Goal: Information Seeking & Learning: Learn about a topic

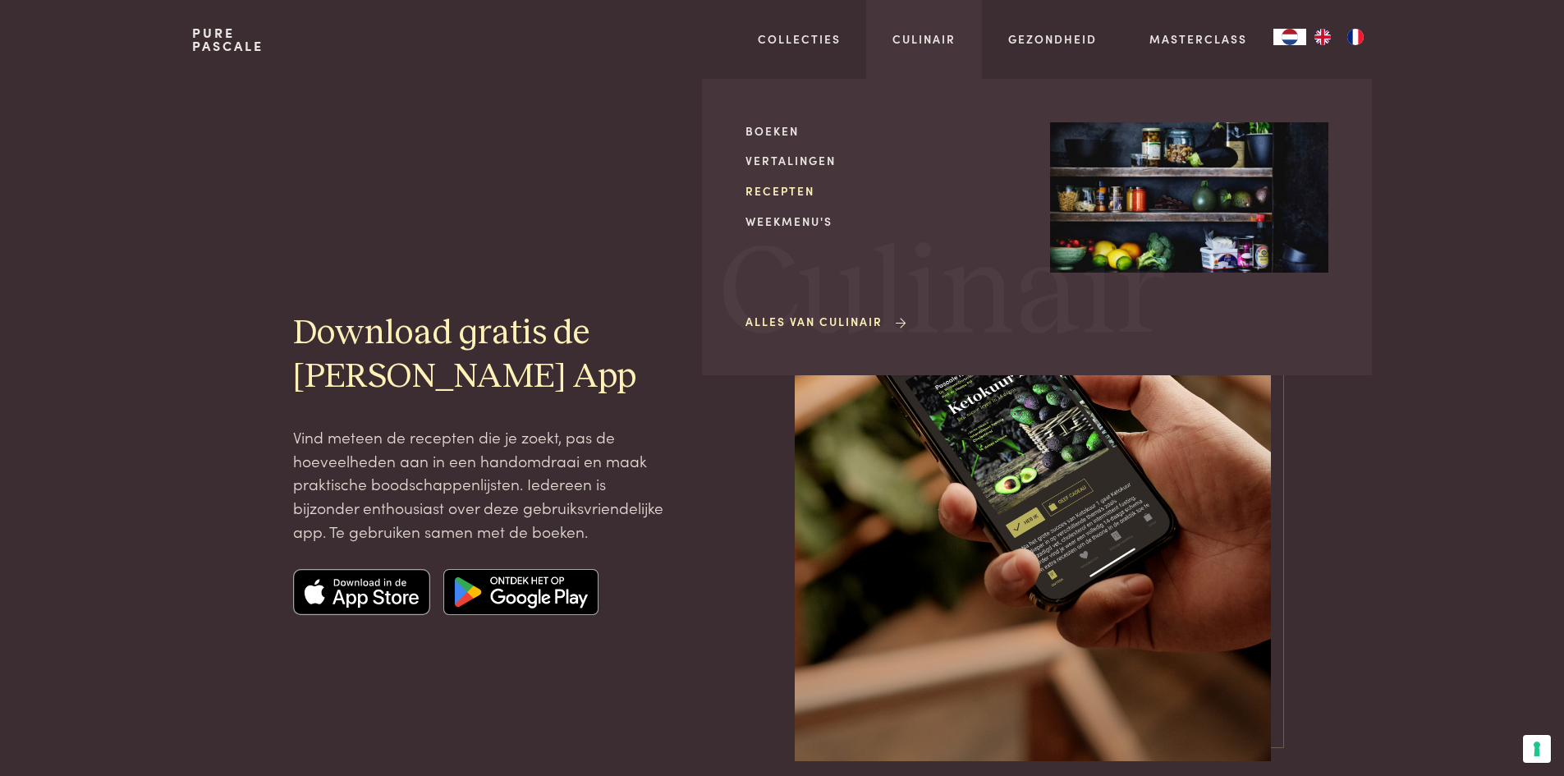
click at [767, 193] on link "Recepten" at bounding box center [884, 190] width 278 height 17
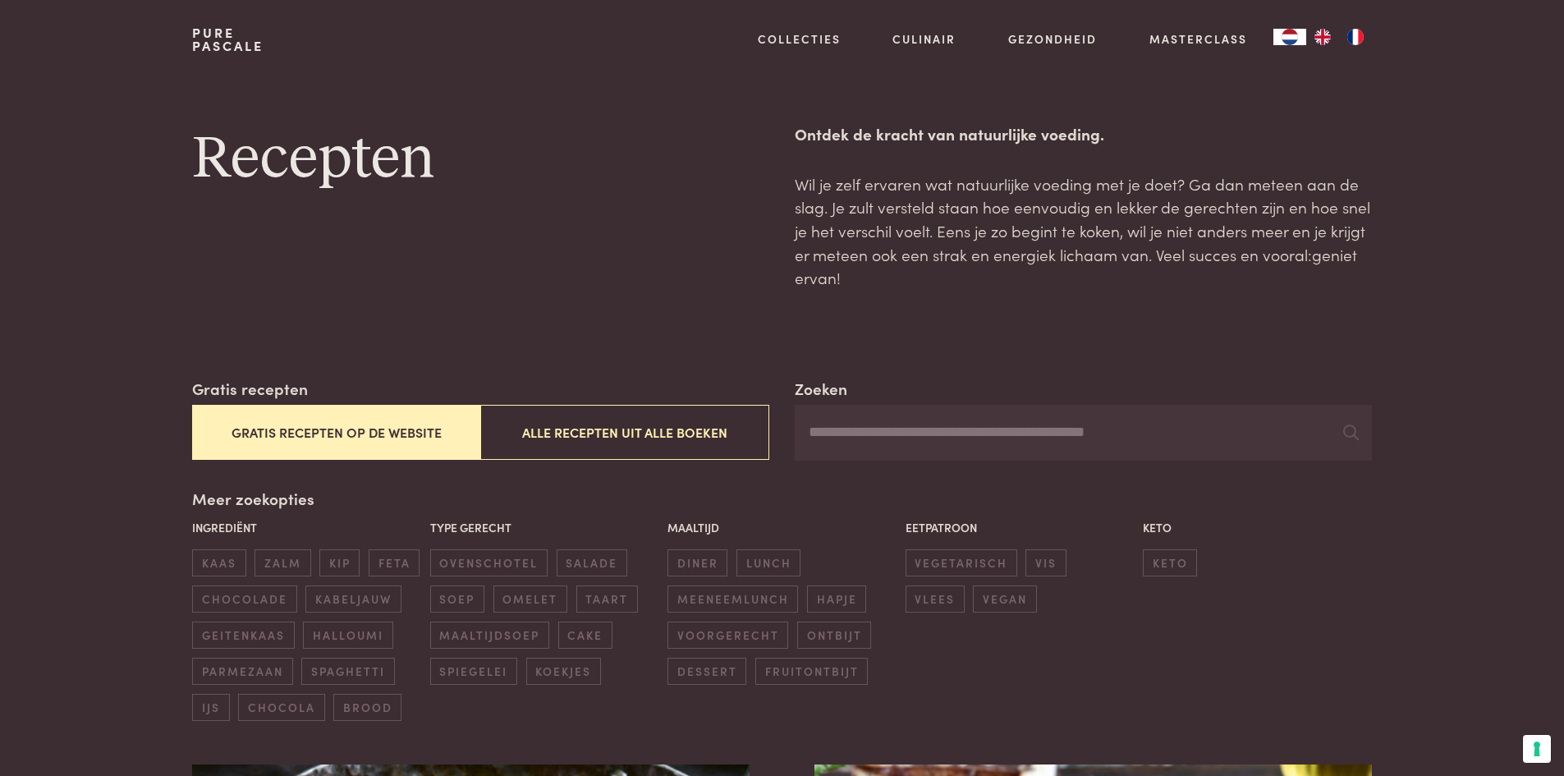
click at [390, 424] on button "Gratis recepten op de website" at bounding box center [336, 432] width 288 height 55
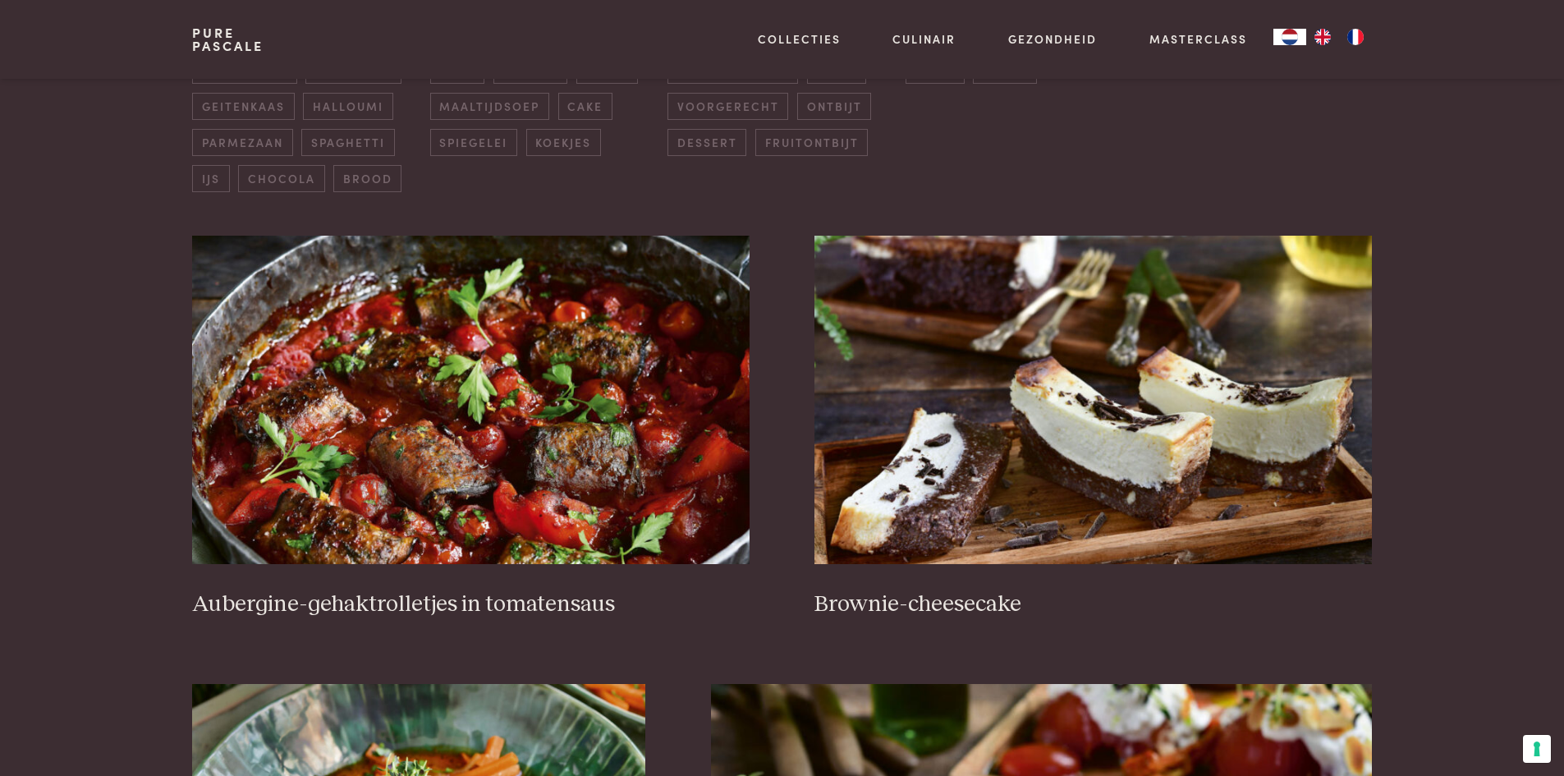
scroll to position [541, 0]
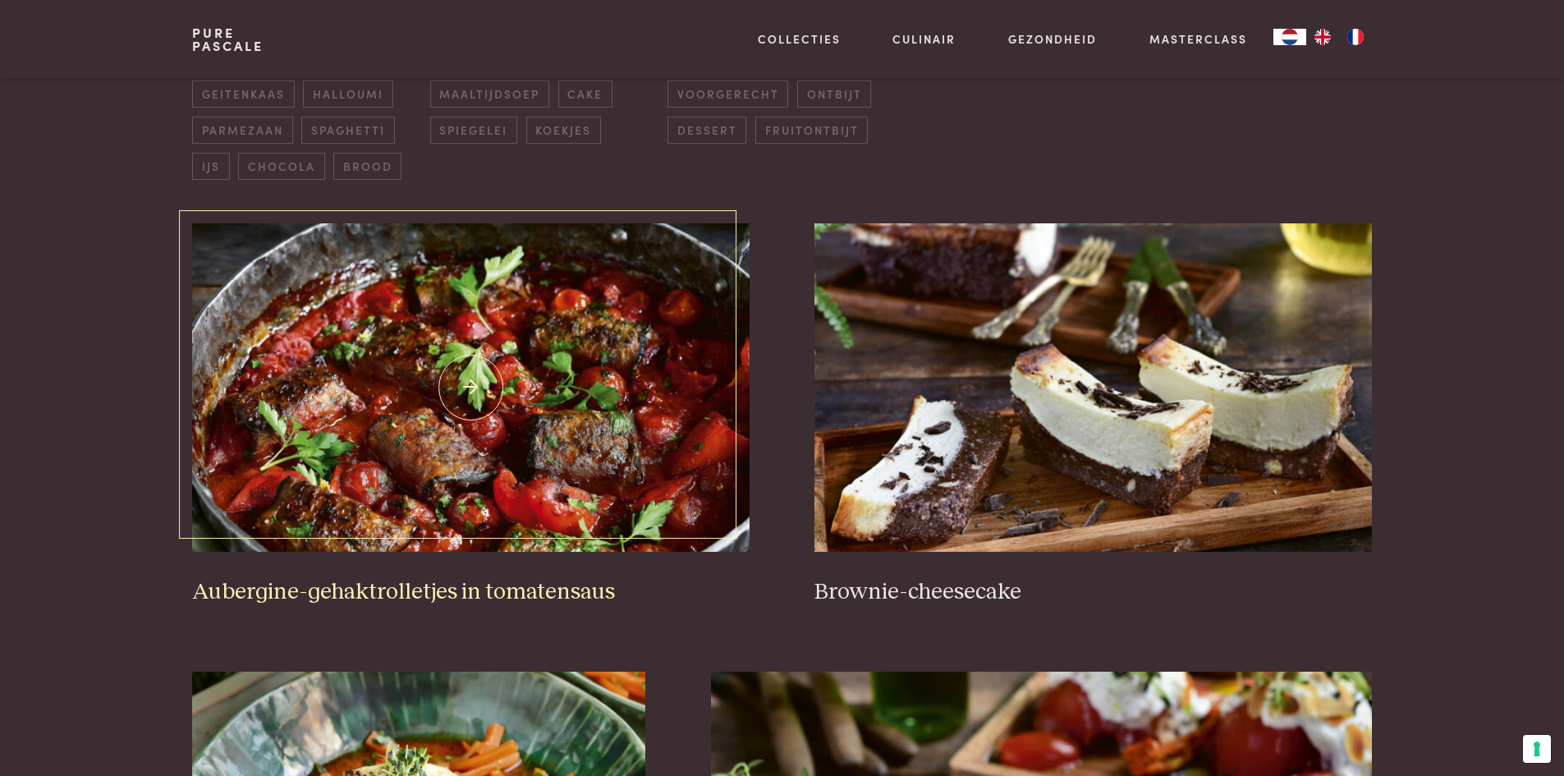
click at [575, 381] on img at bounding box center [470, 387] width 557 height 328
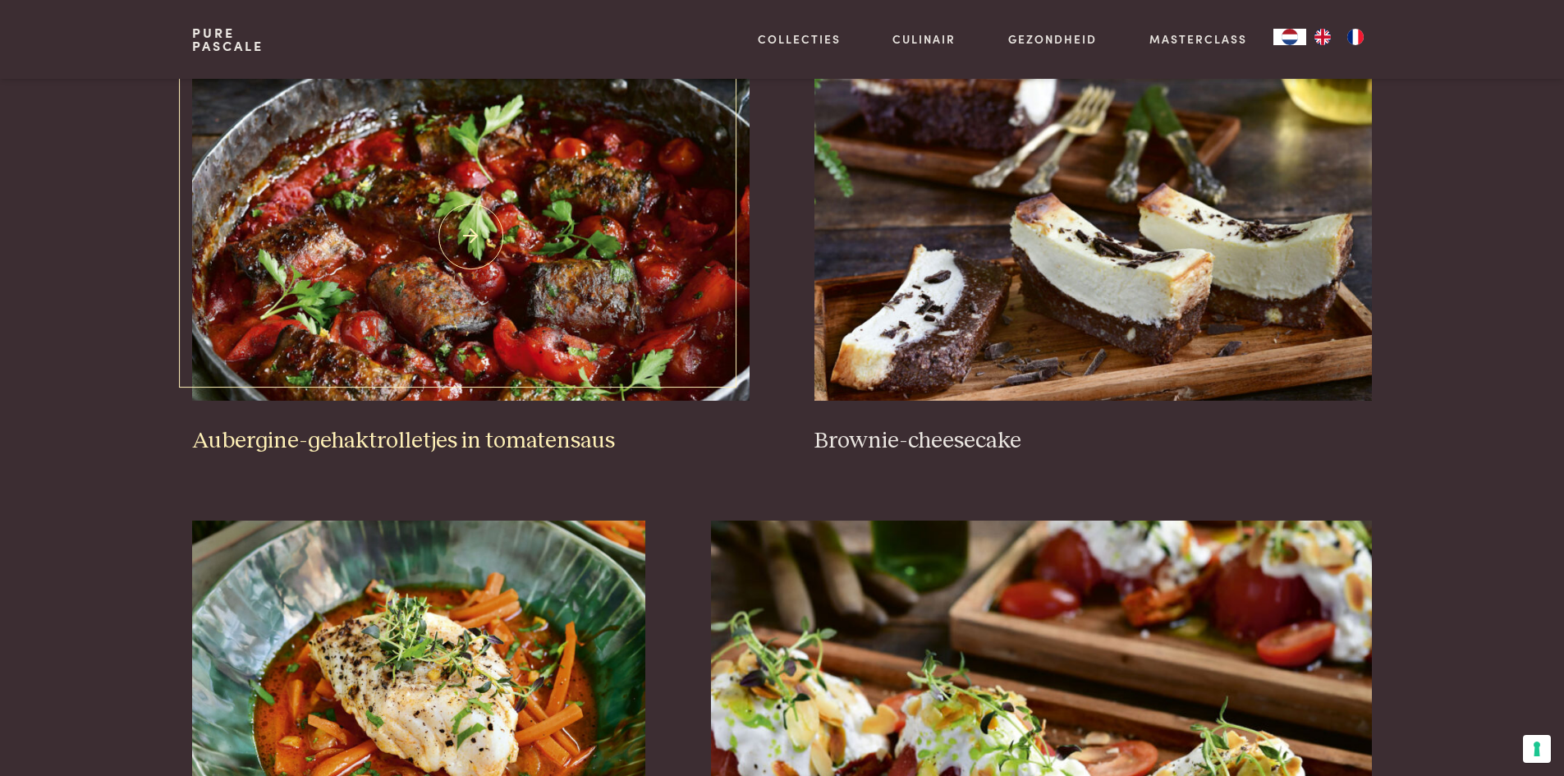
scroll to position [787, 0]
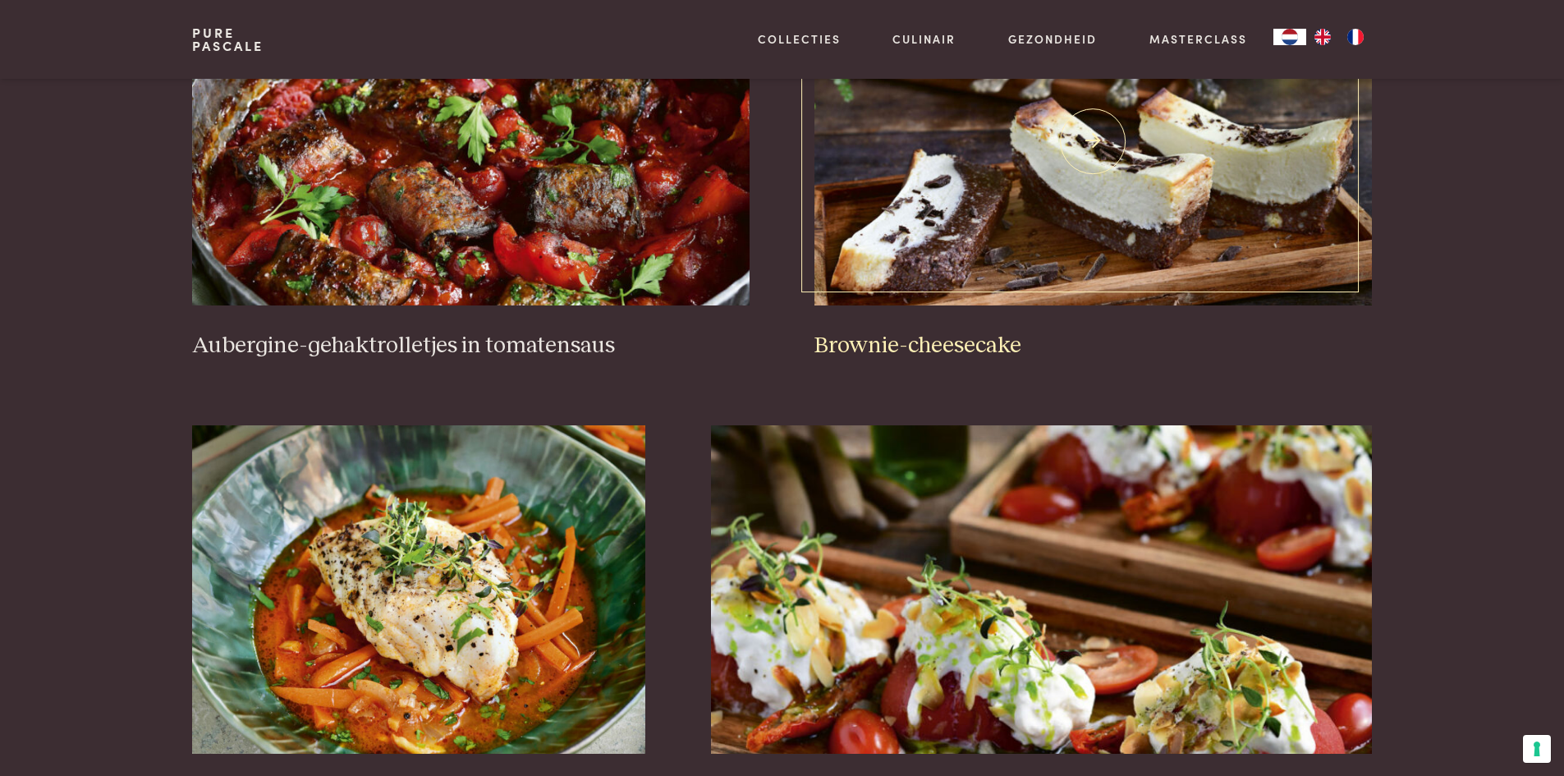
click at [1162, 194] on img at bounding box center [1092, 141] width 557 height 328
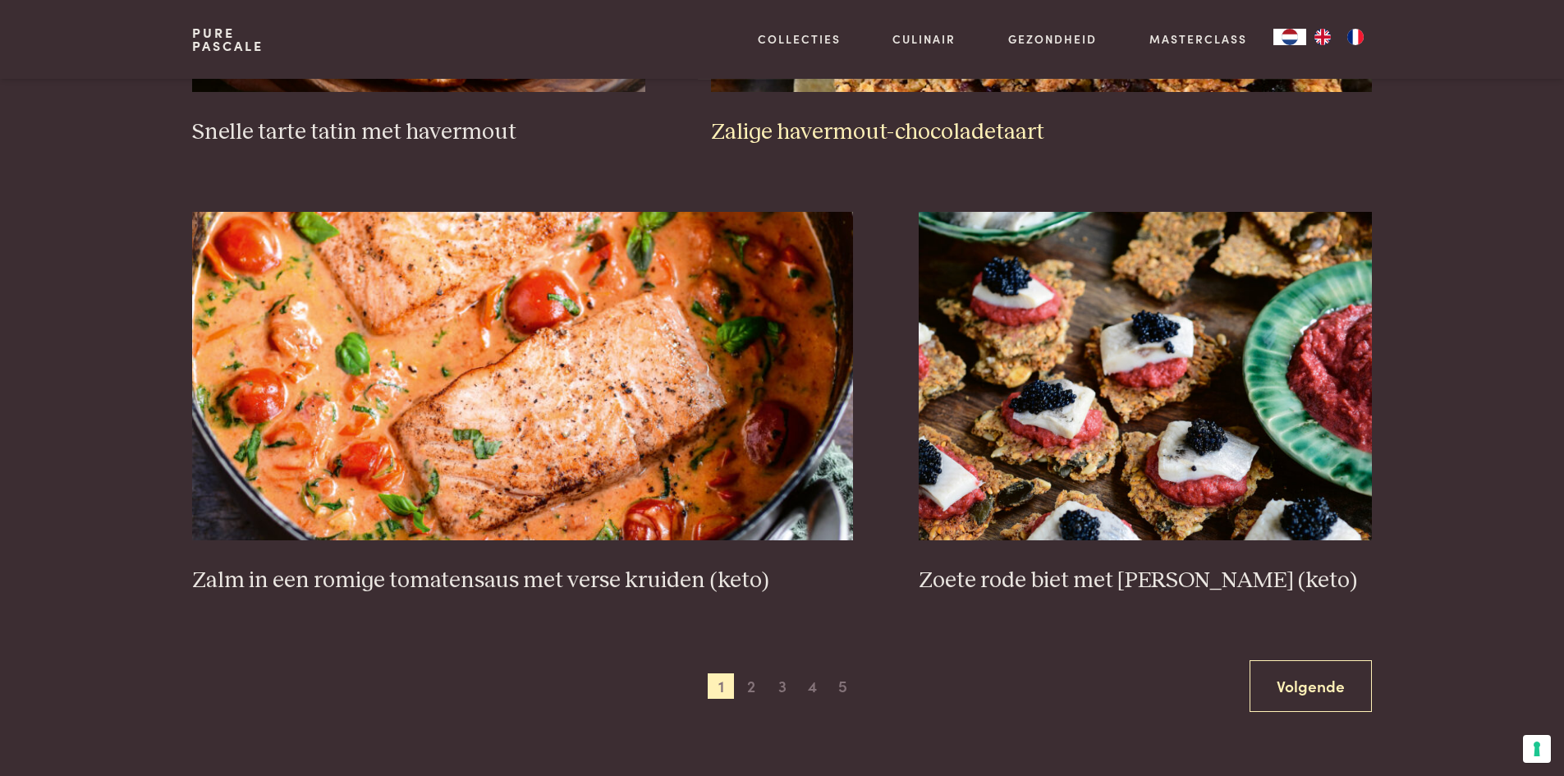
scroll to position [2839, 0]
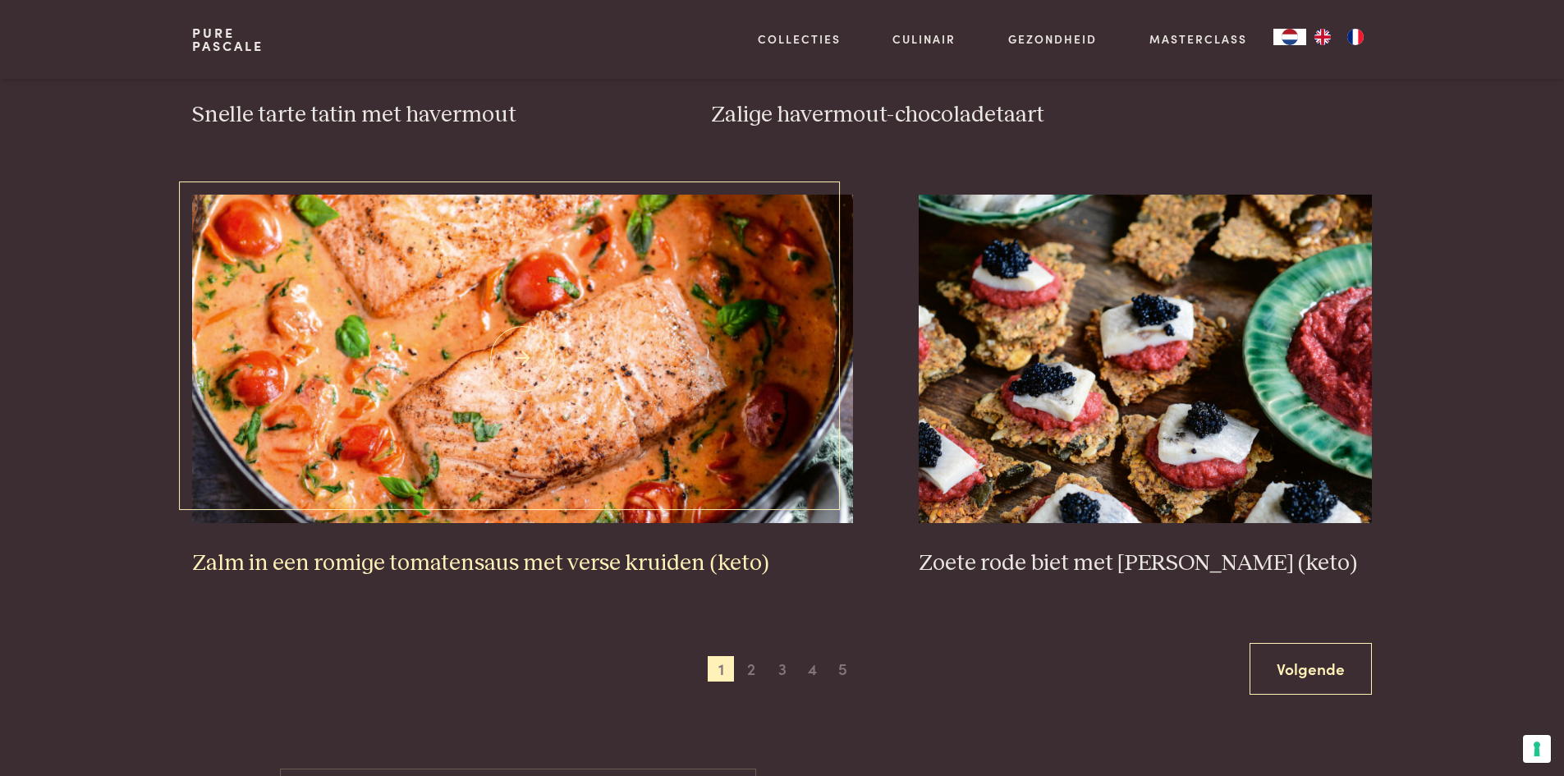
click at [656, 293] on img at bounding box center [522, 359] width 661 height 328
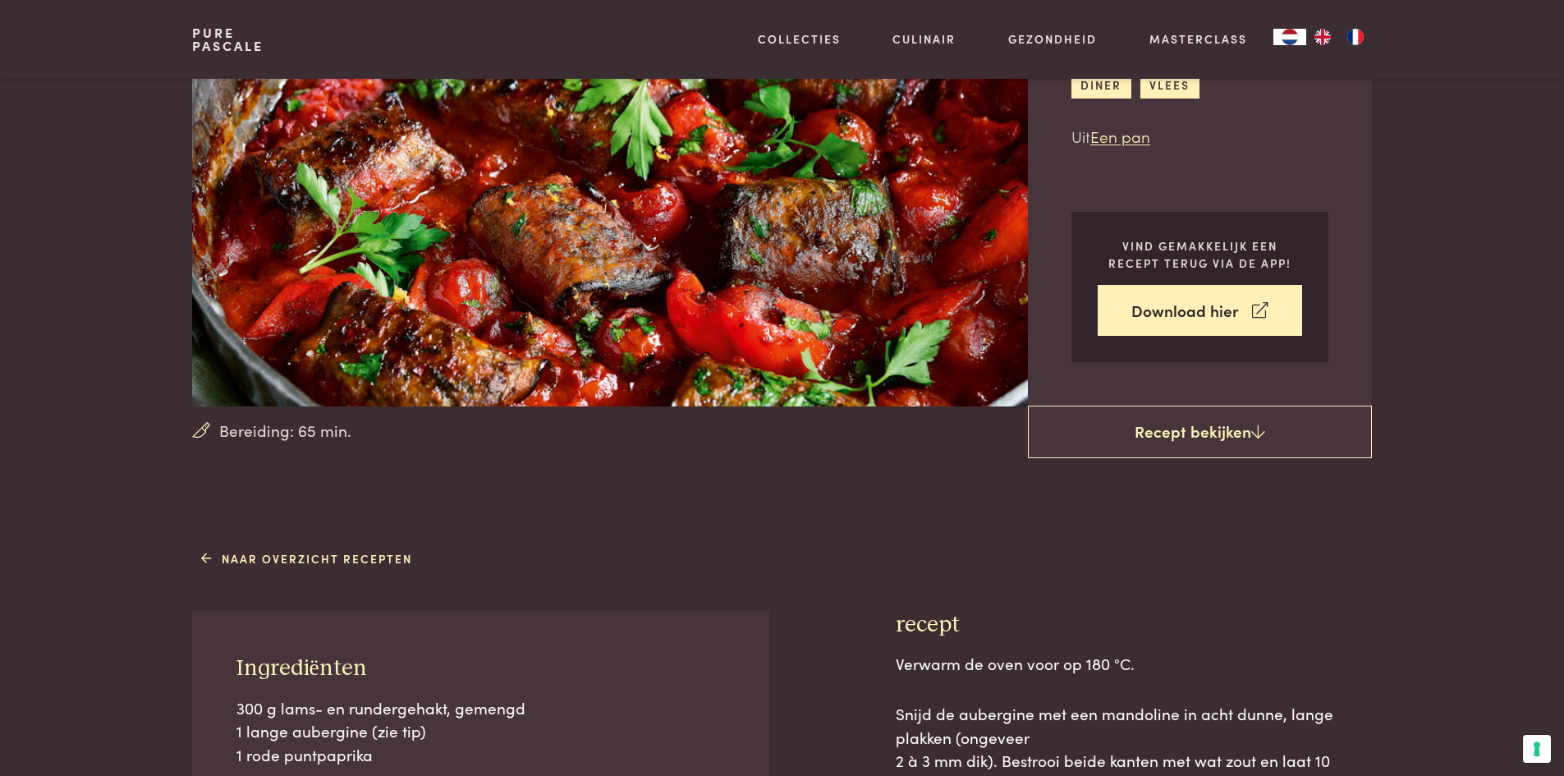
scroll to position [164, 0]
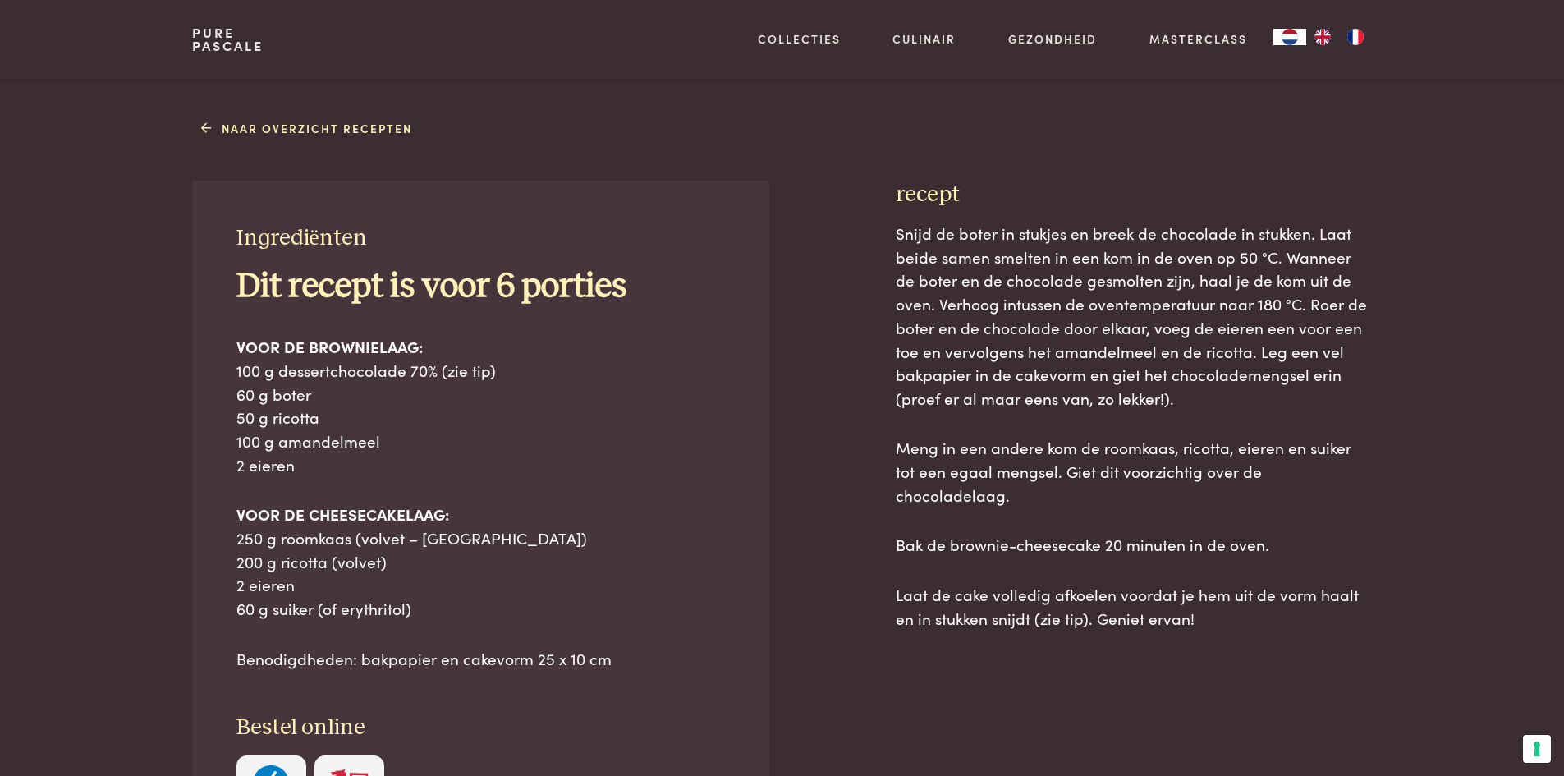
scroll to position [657, 0]
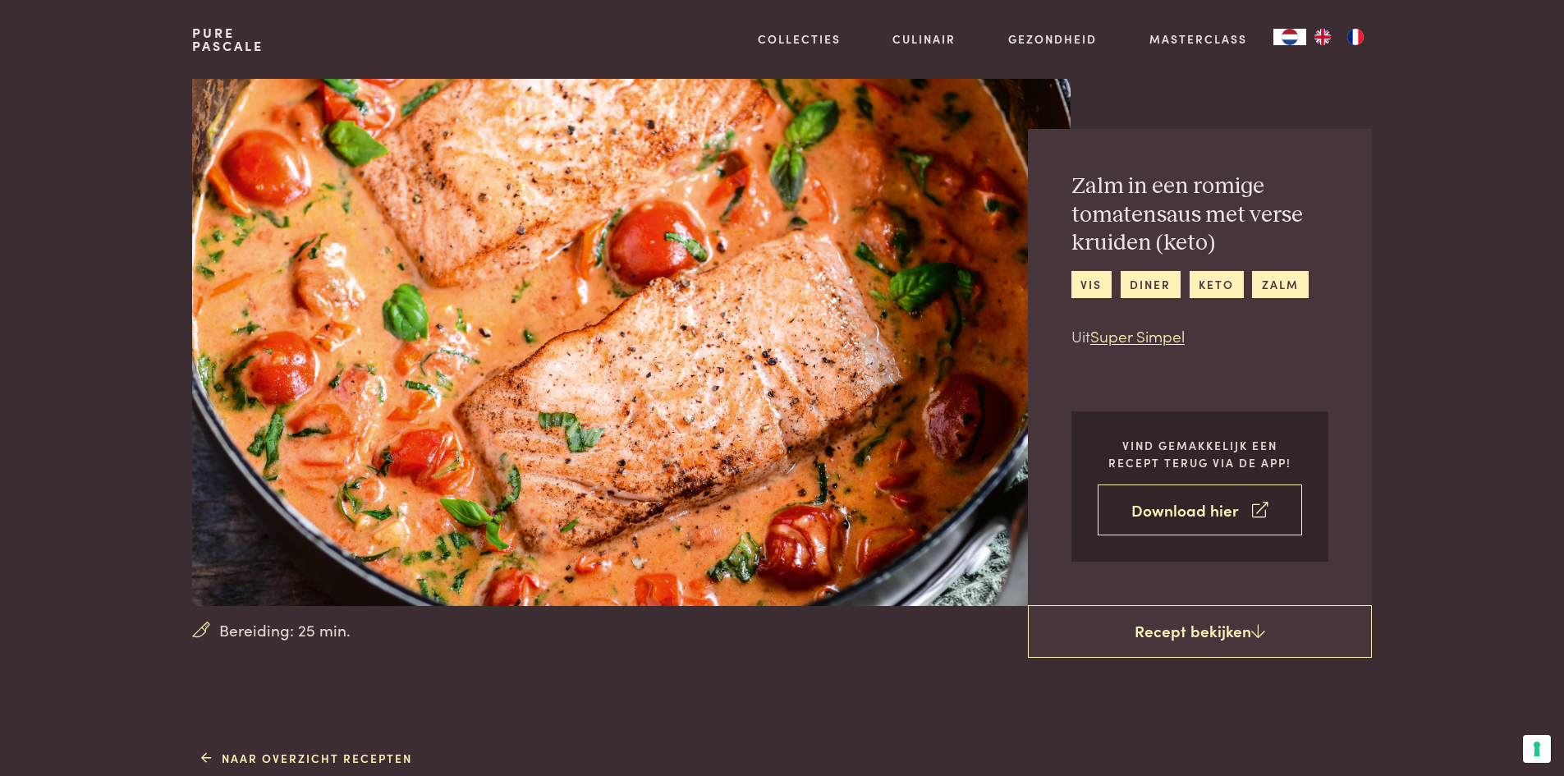
click at [1189, 505] on link "Download hier" at bounding box center [1199, 510] width 204 height 52
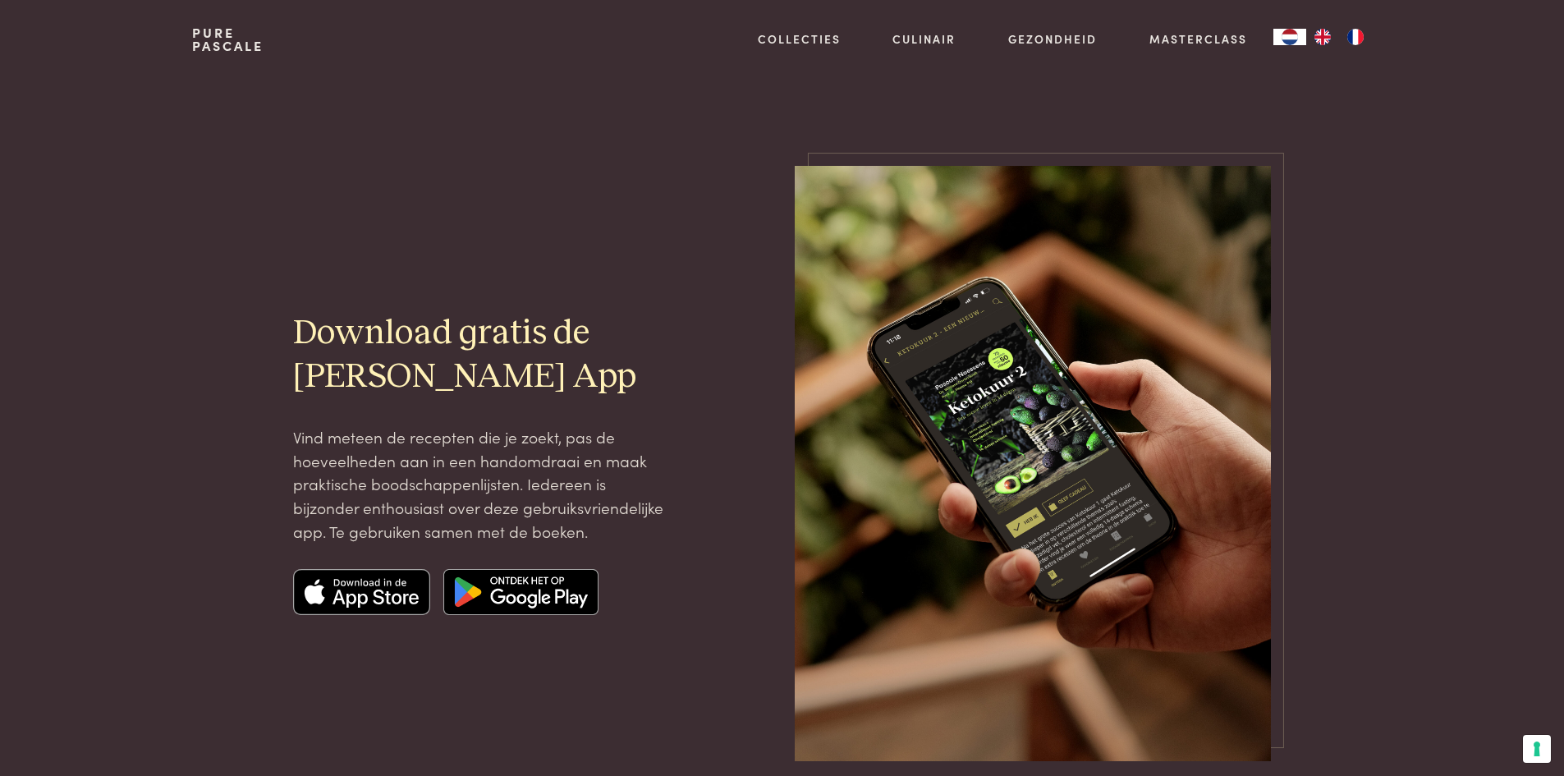
click at [369, 595] on img at bounding box center [362, 592] width 138 height 46
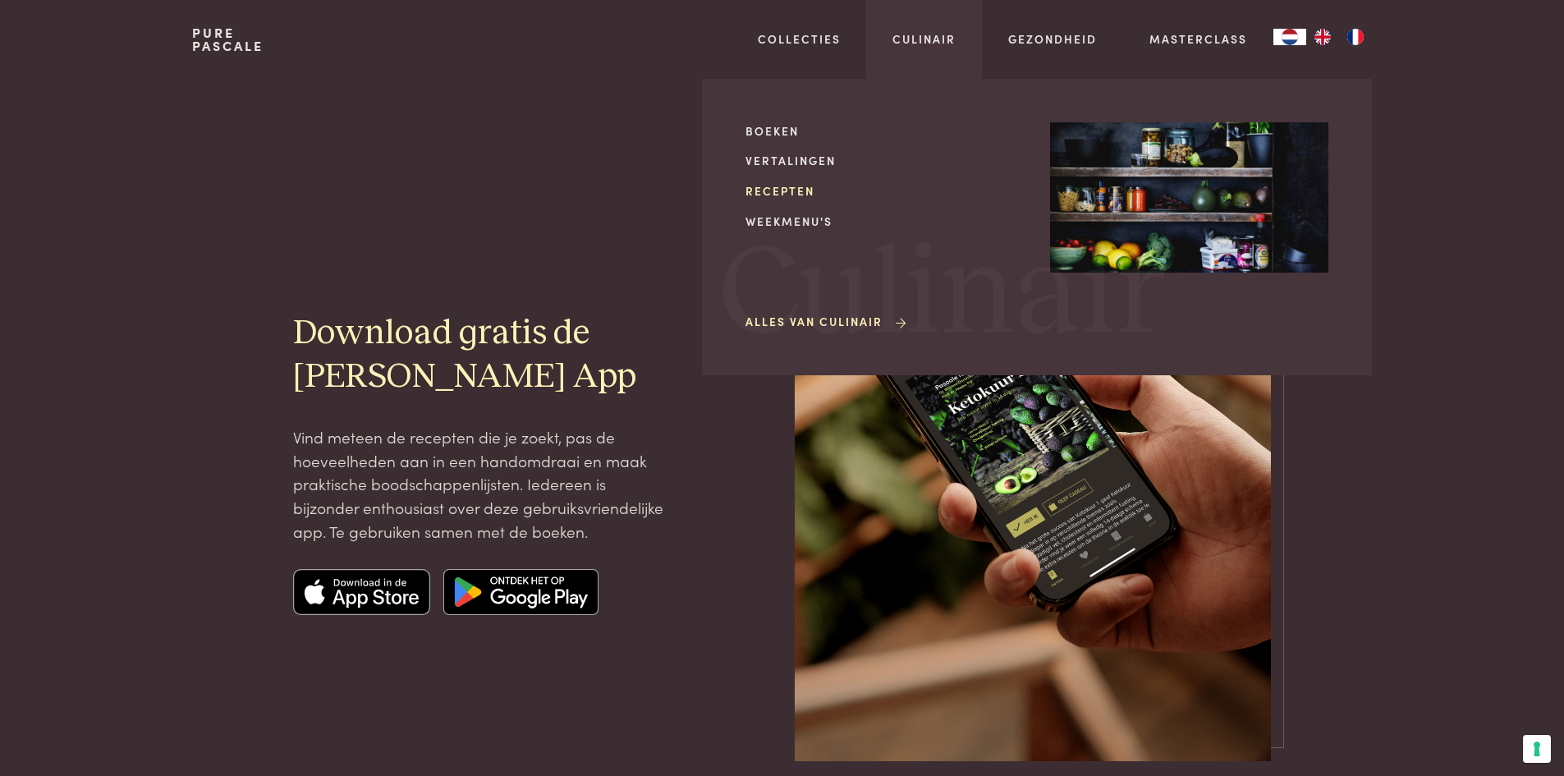
click at [771, 189] on link "Recepten" at bounding box center [884, 190] width 278 height 17
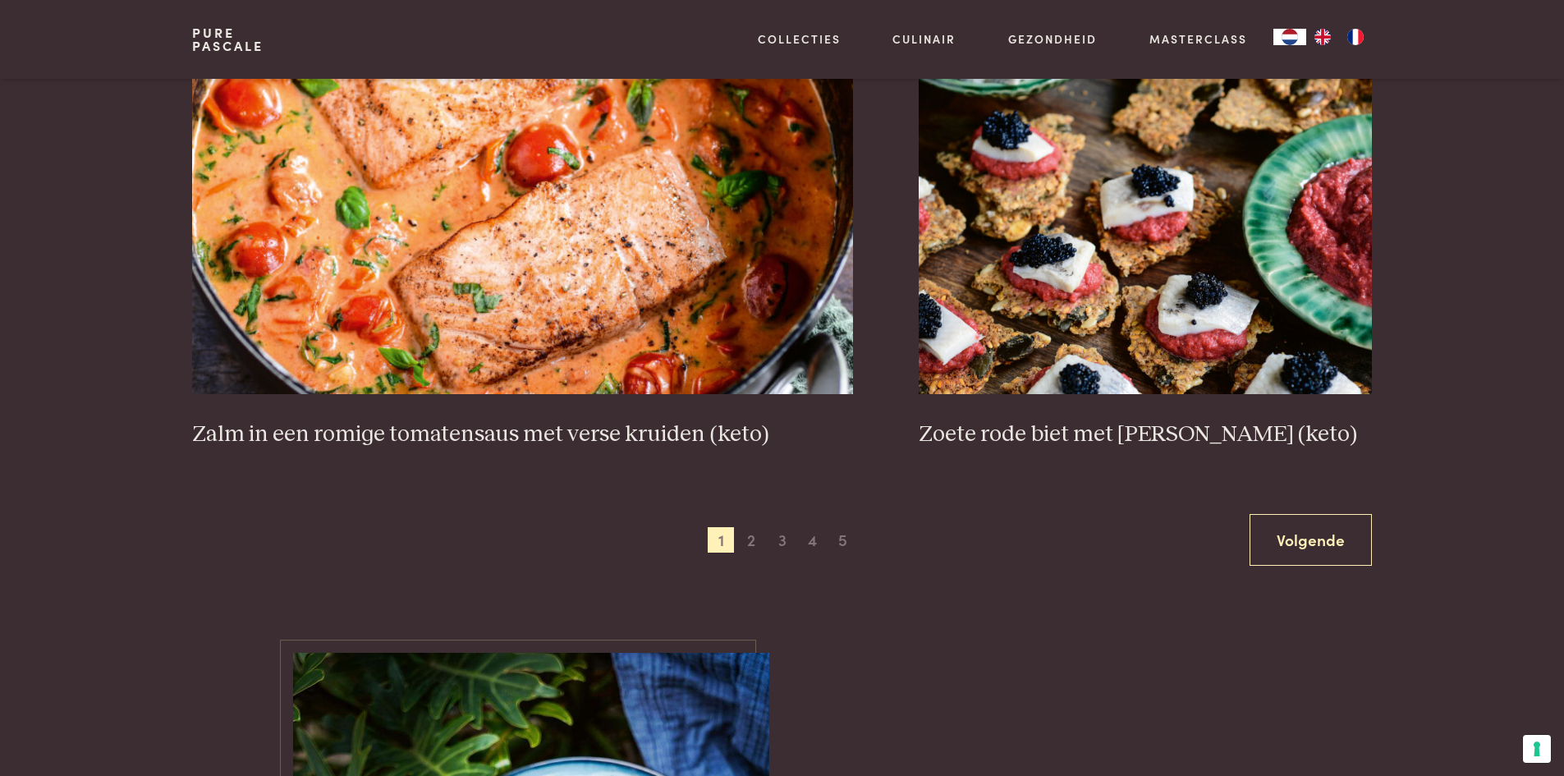
scroll to position [3037, 0]
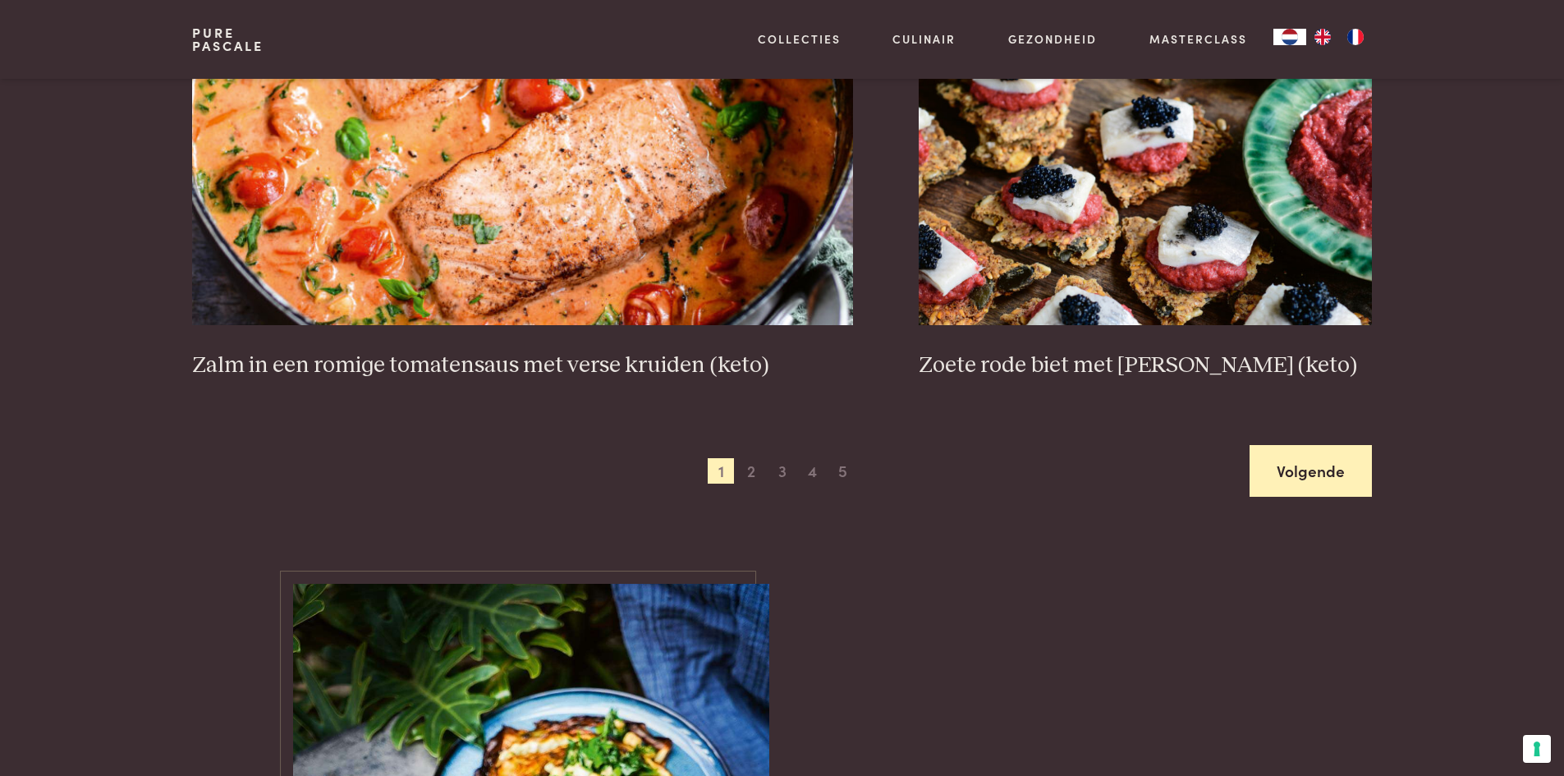
click at [1348, 455] on link "Volgende" at bounding box center [1310, 471] width 122 height 52
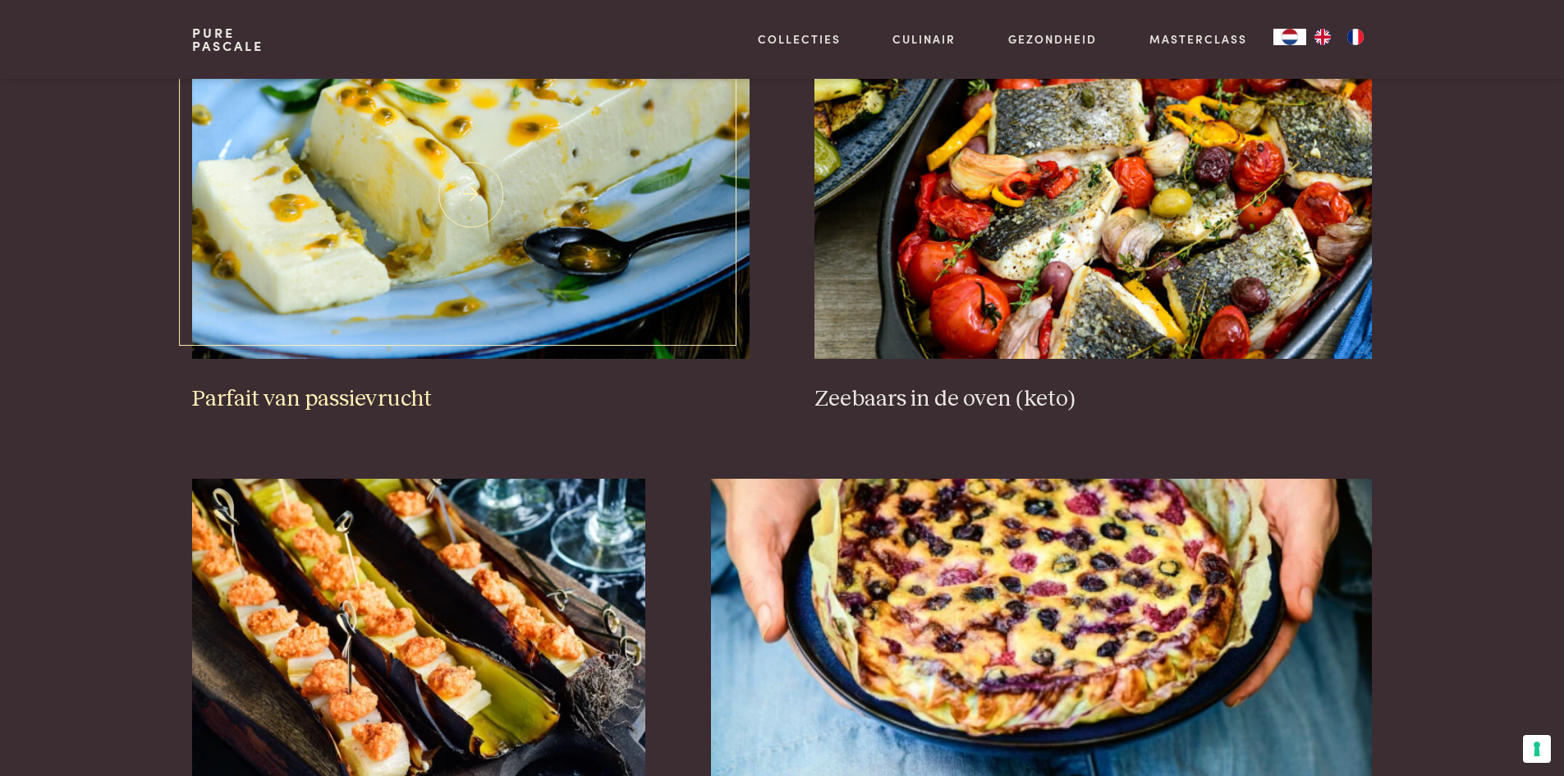
scroll to position [705, 0]
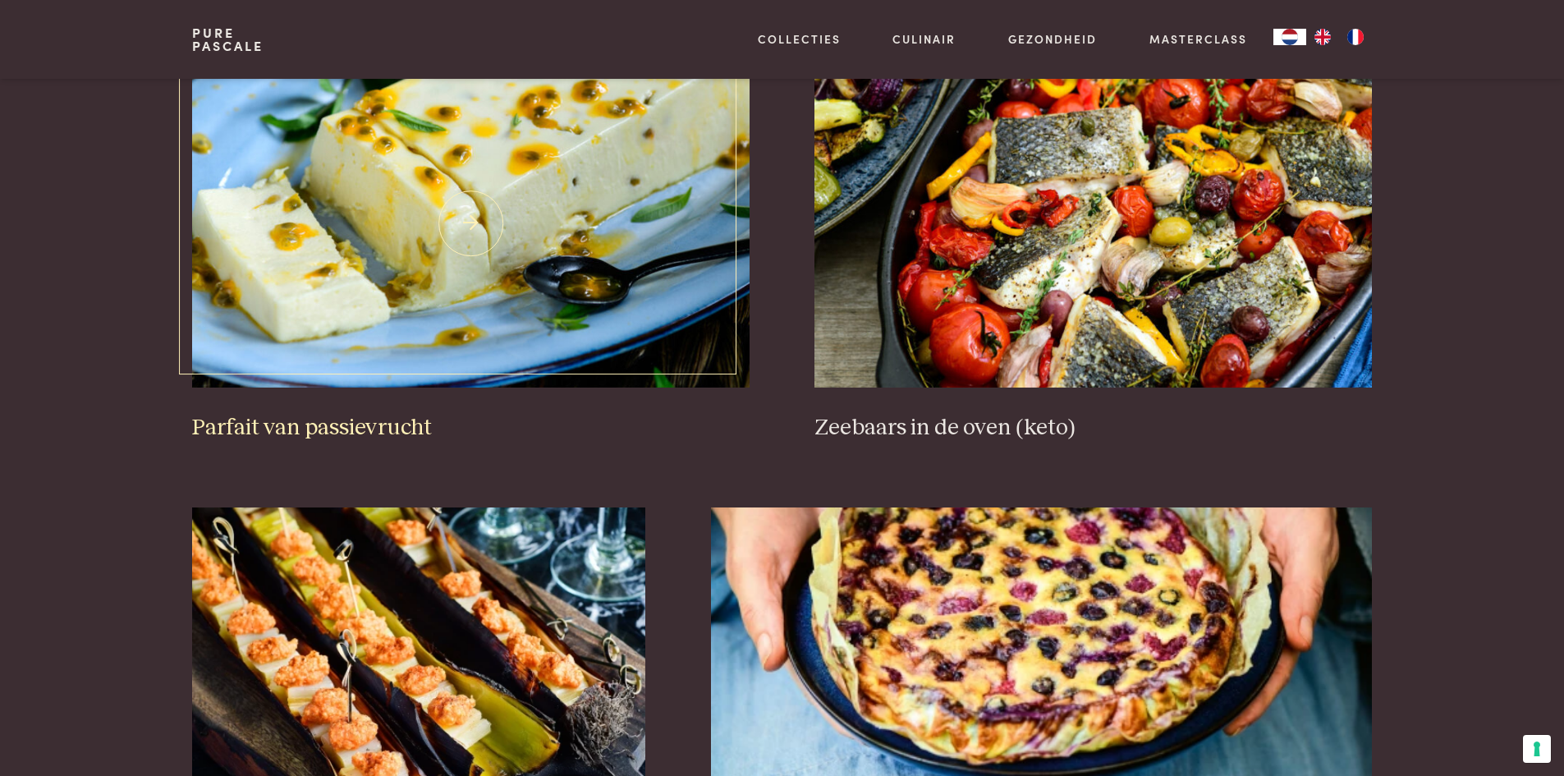
click at [568, 163] on img at bounding box center [470, 223] width 557 height 328
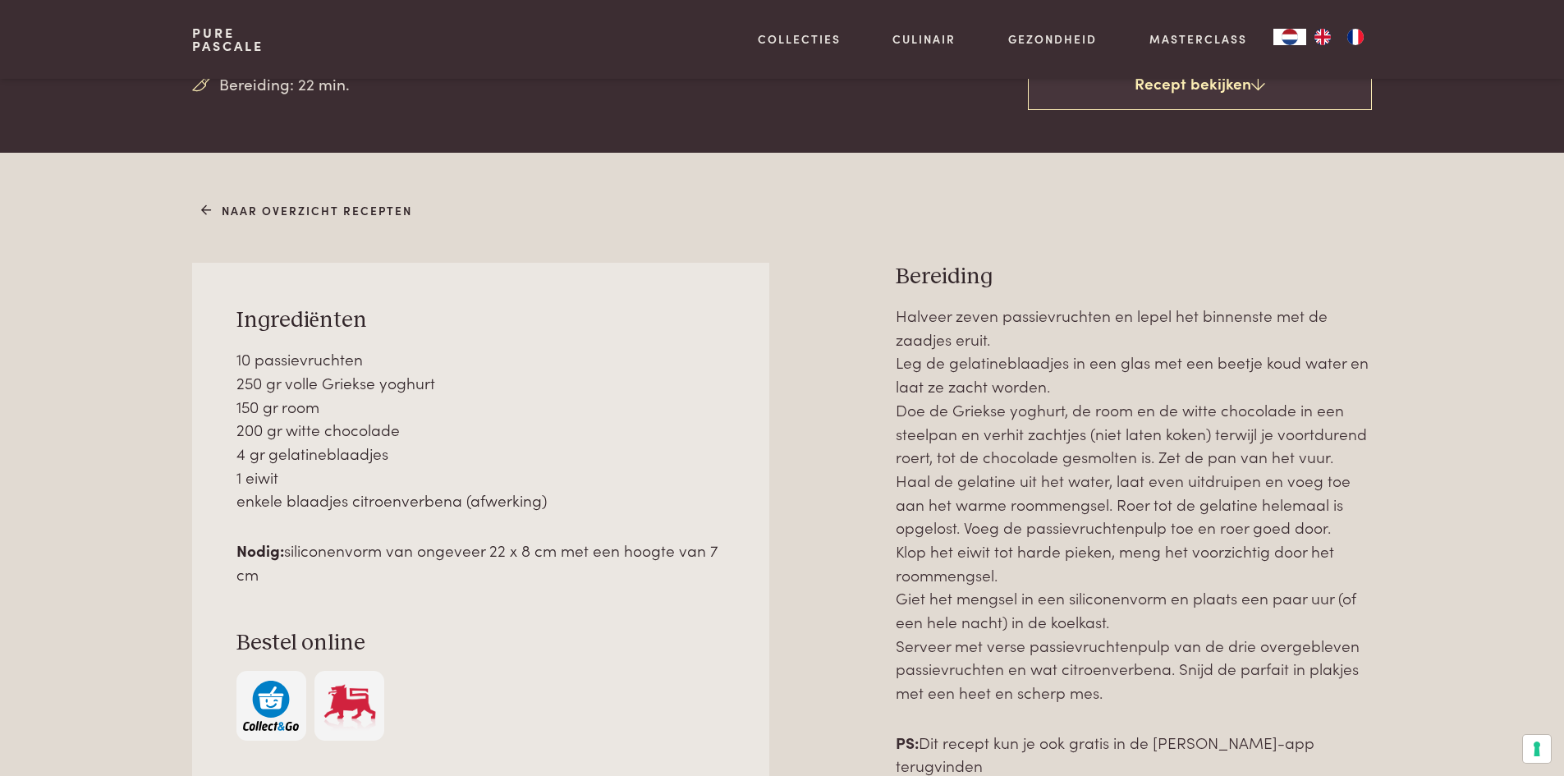
scroll to position [575, 0]
